Goal: Information Seeking & Learning: Learn about a topic

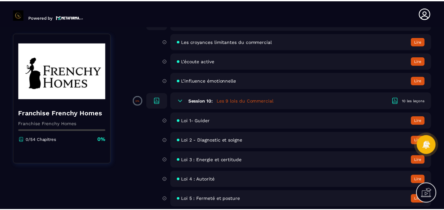
scroll to position [591, 0]
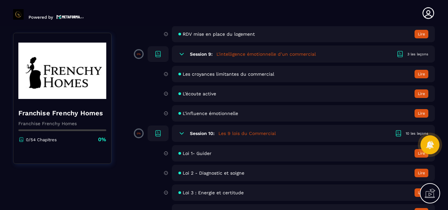
click at [423, 93] on button "Lire" at bounding box center [422, 94] width 14 height 9
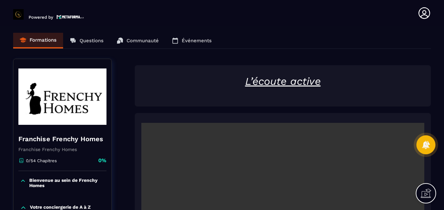
click at [43, 39] on div "Formations Questions Communauté Événements" at bounding box center [221, 41] width 417 height 16
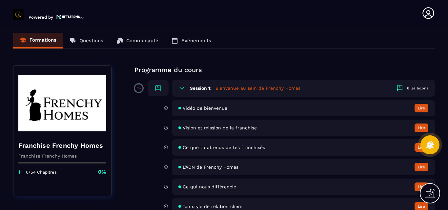
click at [422, 107] on button "Lire" at bounding box center [422, 108] width 14 height 9
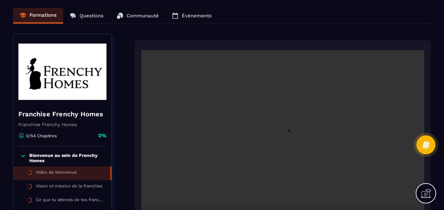
scroll to position [66, 0]
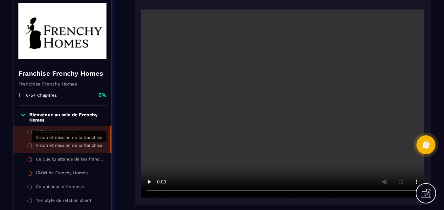
click at [75, 144] on div "Vision et mission de la franchise" at bounding box center [69, 146] width 67 height 7
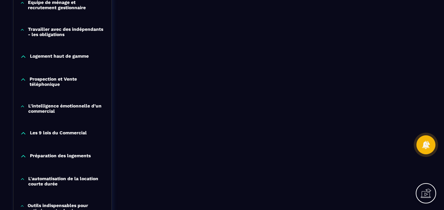
scroll to position [361, 0]
click at [46, 79] on p "Prospection et Vente téléphonique" at bounding box center [67, 81] width 75 height 11
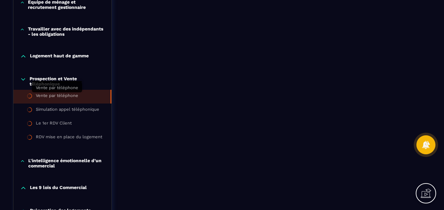
click at [62, 94] on div "Vente par téléphone" at bounding box center [57, 96] width 42 height 7
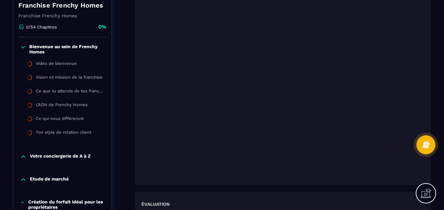
scroll to position [131, 0]
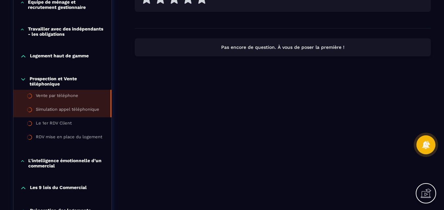
click at [56, 108] on div "Simulation appel téléphonique" at bounding box center [67, 110] width 63 height 7
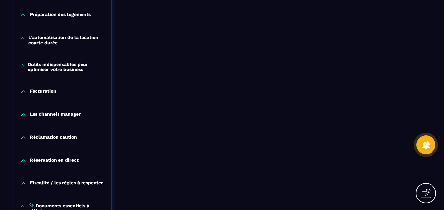
scroll to position [558, 0]
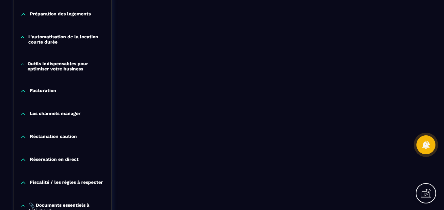
click at [53, 112] on p "Les channels manager" at bounding box center [55, 114] width 51 height 7
